Goal: Task Accomplishment & Management: Complete application form

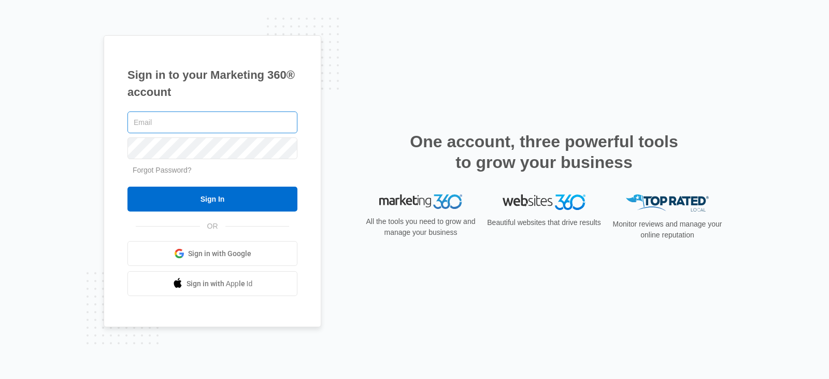
click at [244, 123] on input "text" at bounding box center [212, 122] width 170 height 22
type input "[EMAIL_ADDRESS][DOMAIN_NAME]"
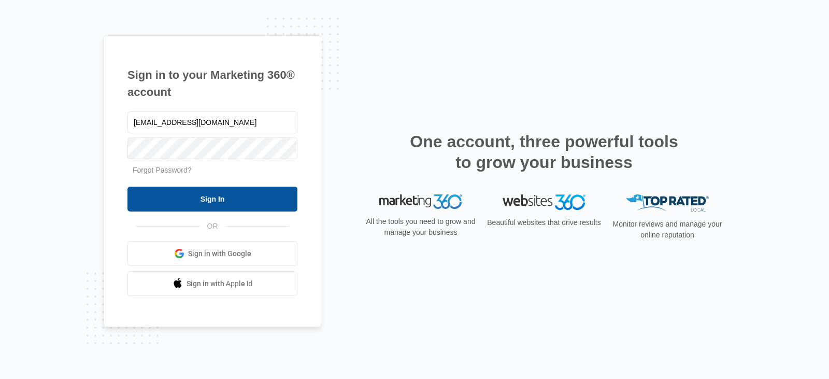
click at [225, 205] on input "Sign In" at bounding box center [212, 198] width 170 height 25
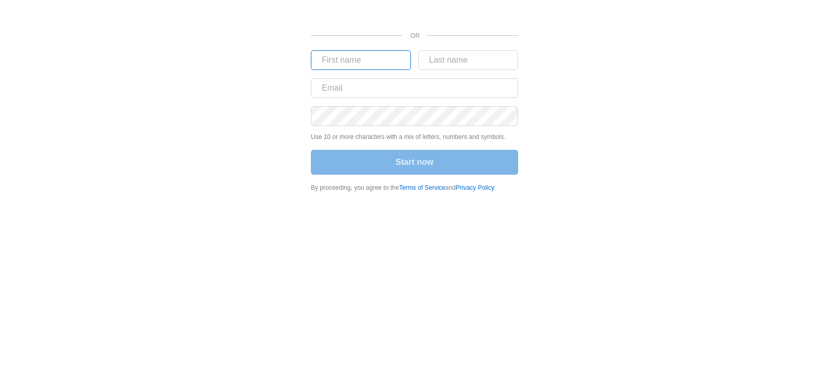
click at [379, 58] on input "text" at bounding box center [361, 60] width 100 height 20
